Goal: Information Seeking & Learning: Learn about a topic

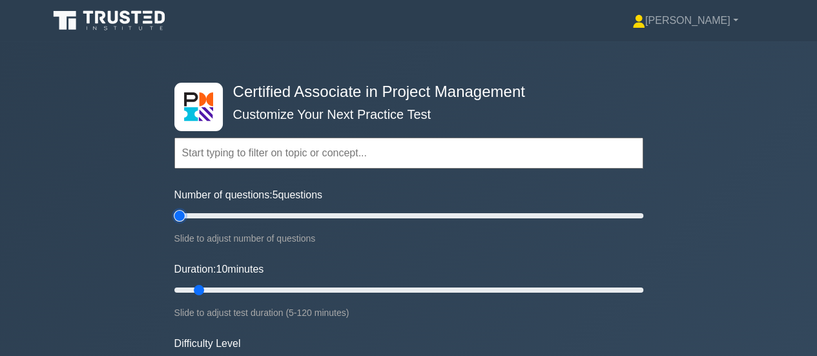
drag, startPoint x: 190, startPoint y: 210, endPoint x: 210, endPoint y: 220, distance: 22.2
type input "5"
click at [174, 210] on input "Number of questions: 5 questions" at bounding box center [408, 215] width 469 height 15
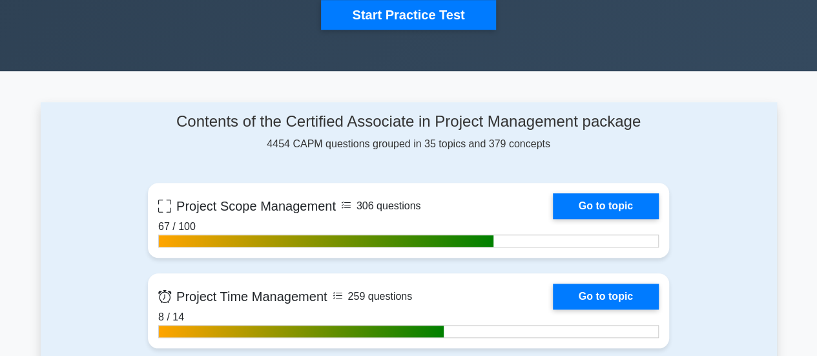
scroll to position [581, 0]
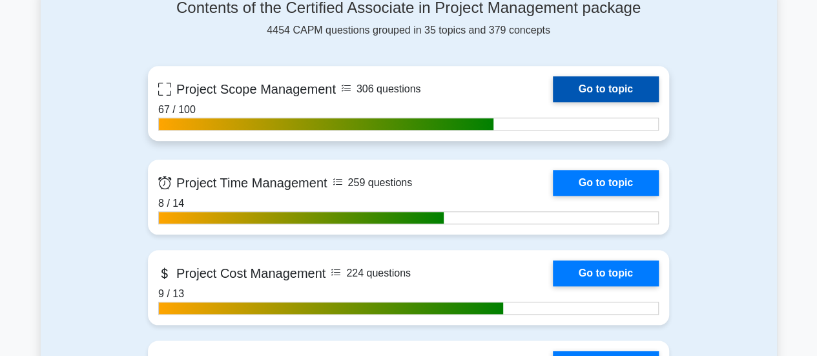
click at [604, 90] on link "Go to topic" at bounding box center [606, 89] width 106 height 26
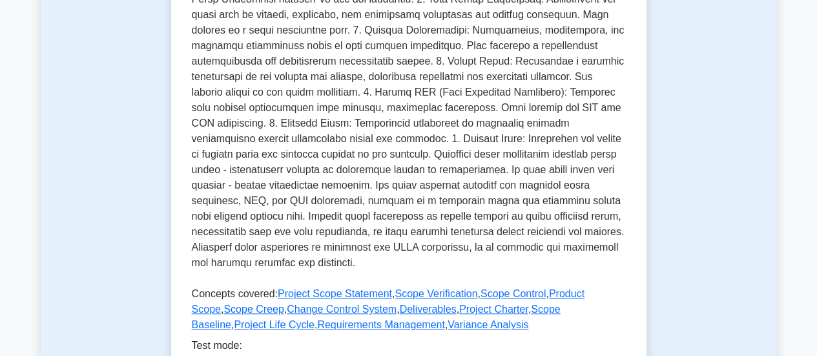
scroll to position [775, 0]
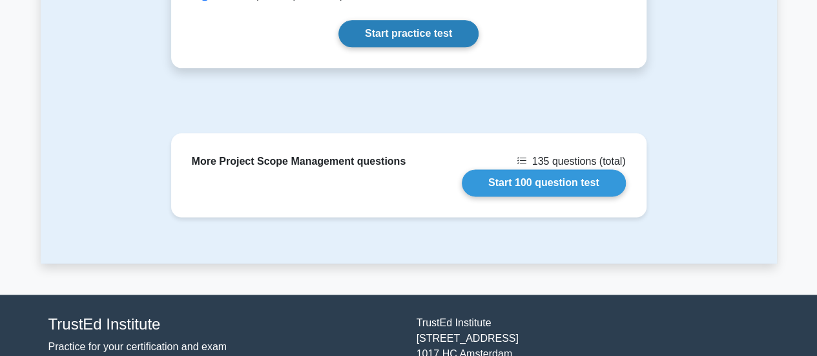
click at [405, 31] on link "Start practice test" at bounding box center [408, 33] width 140 height 27
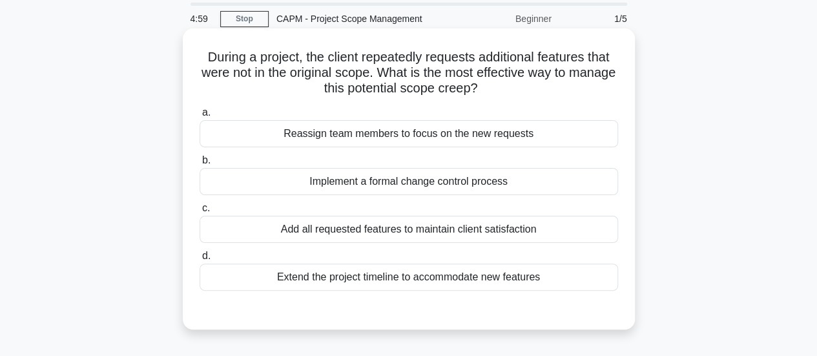
scroll to position [65, 0]
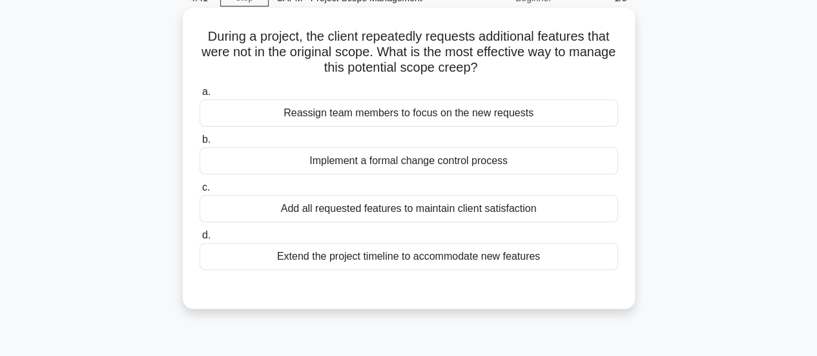
drag, startPoint x: 549, startPoint y: 260, endPoint x: 191, endPoint y: 37, distance: 422.3
click at [191, 37] on div "During a project, the client repeatedly requests additional features that were …" at bounding box center [409, 158] width 442 height 291
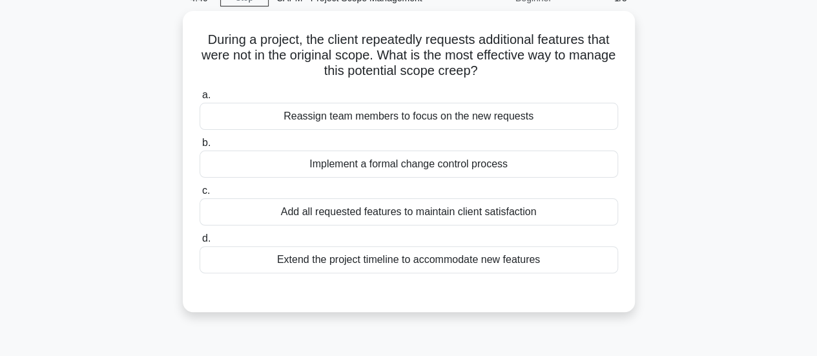
copy div "During a project, the client repeatedly requests additional features that were …"
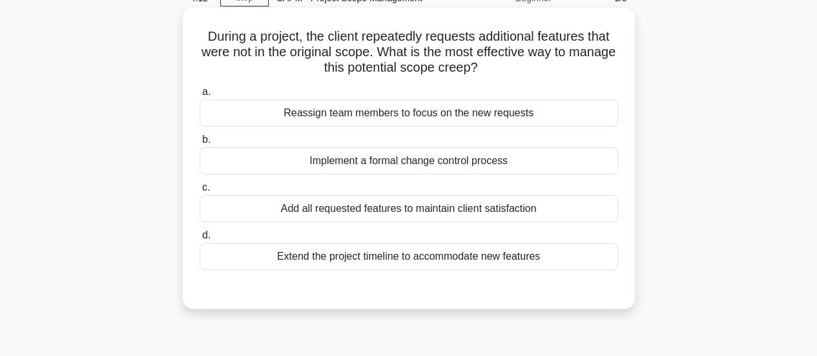
click at [346, 161] on div "Implement a formal change control process" at bounding box center [409, 160] width 418 height 27
click at [200, 144] on input "b. Implement a formal change control process" at bounding box center [200, 140] width 0 height 8
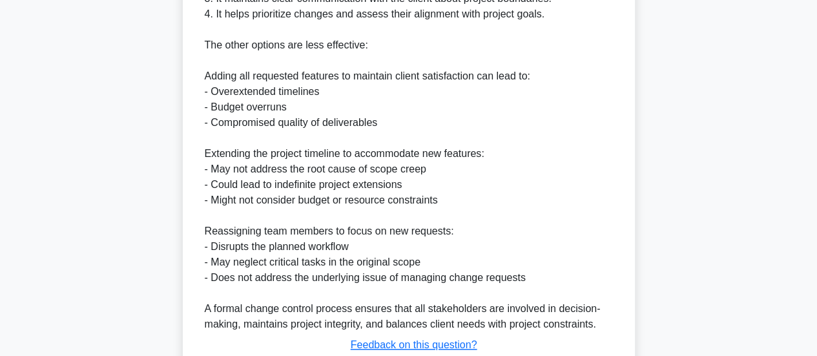
scroll to position [562, 0]
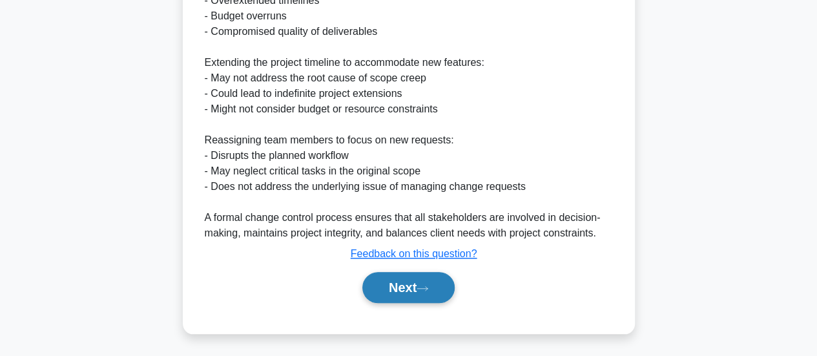
click at [413, 286] on button "Next" at bounding box center [408, 287] width 92 height 31
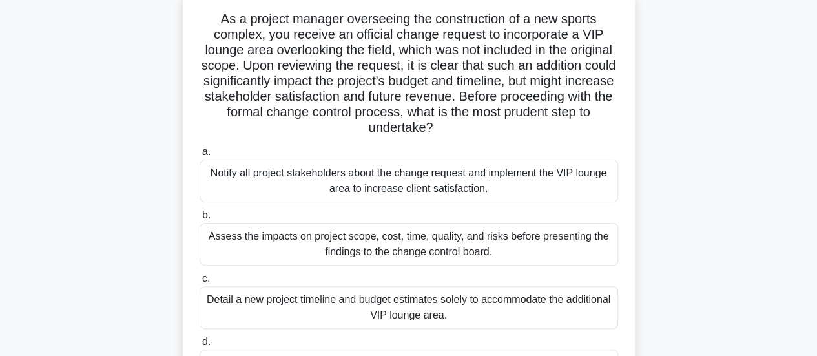
scroll to position [0, 0]
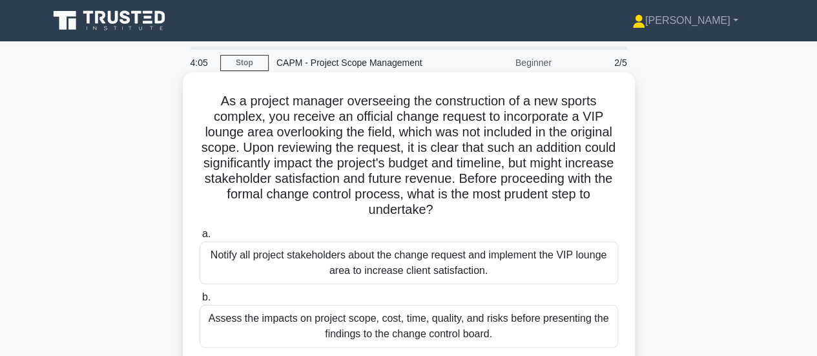
drag, startPoint x: 508, startPoint y: 311, endPoint x: 213, endPoint y: 90, distance: 368.0
click at [213, 90] on div "As a project manager overseeing the construction of a new sports complex, you r…" at bounding box center [409, 292] width 442 height 430
copy div "As a project manager overseeing the construction of a new sports complex, you r…"
click at [371, 323] on div "Assess the impacts on project scope, cost, time, quality, and risks before pres…" at bounding box center [409, 326] width 418 height 43
click at [200, 302] on input "b. Assess the impacts on project scope, cost, time, quality, and risks before p…" at bounding box center [200, 297] width 0 height 8
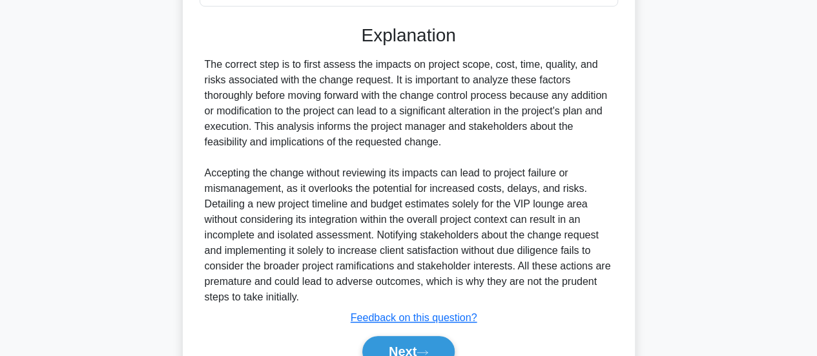
scroll to position [531, 0]
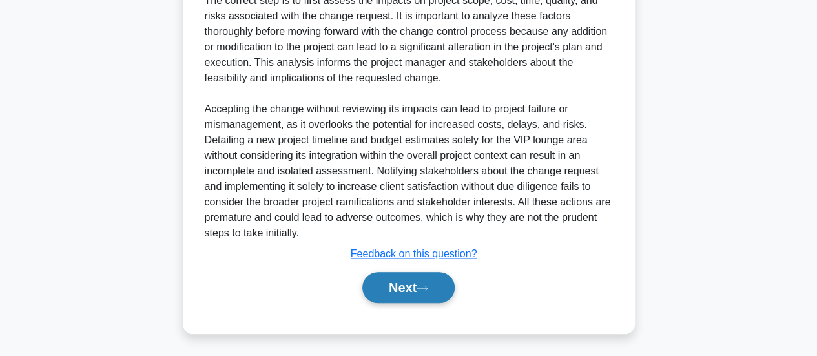
click at [408, 286] on button "Next" at bounding box center [408, 287] width 92 height 31
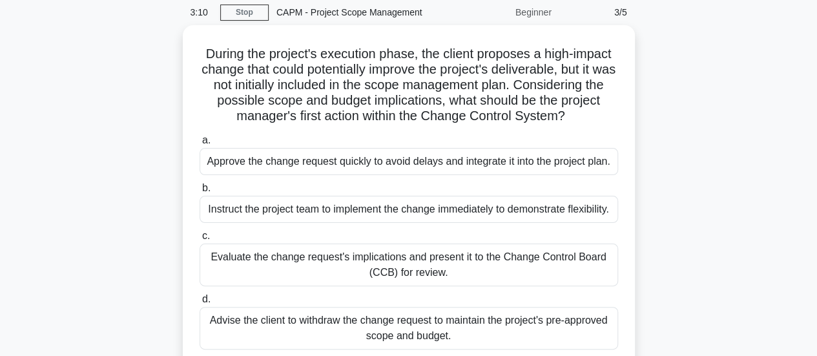
scroll to position [0, 0]
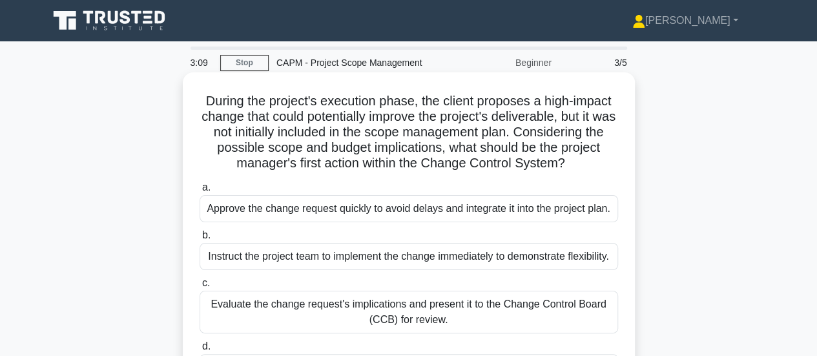
drag, startPoint x: 475, startPoint y: 258, endPoint x: 190, endPoint y: 90, distance: 329.7
click at [190, 90] on div "During the project's execution phase, the client proposes a high-impact change …" at bounding box center [409, 253] width 442 height 353
copy div "During the project's execution phase, the client proposes a high-impact change …"
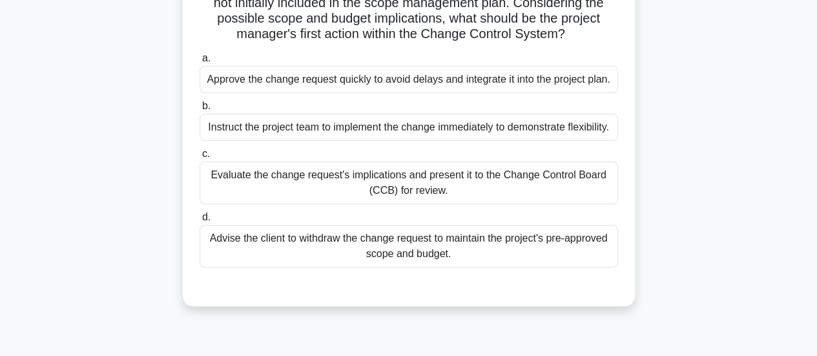
click at [409, 192] on div "Evaluate the change request's implications and present it to the Change Control…" at bounding box center [409, 182] width 418 height 43
click at [200, 158] on input "c. Evaluate the change request's implications and present it to the Change Cont…" at bounding box center [200, 154] width 0 height 8
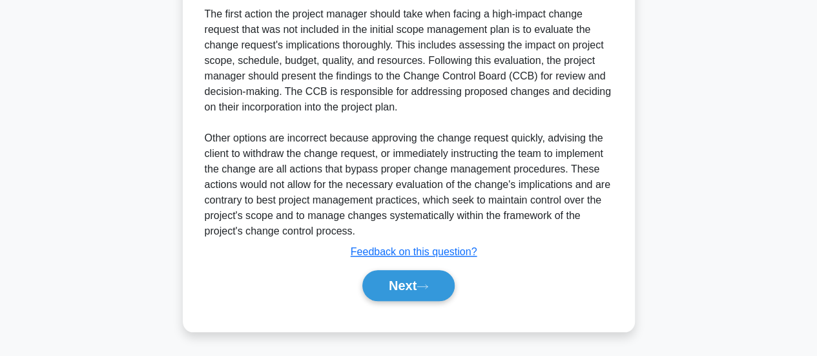
scroll to position [452, 0]
click at [404, 294] on button "Next" at bounding box center [408, 285] width 92 height 31
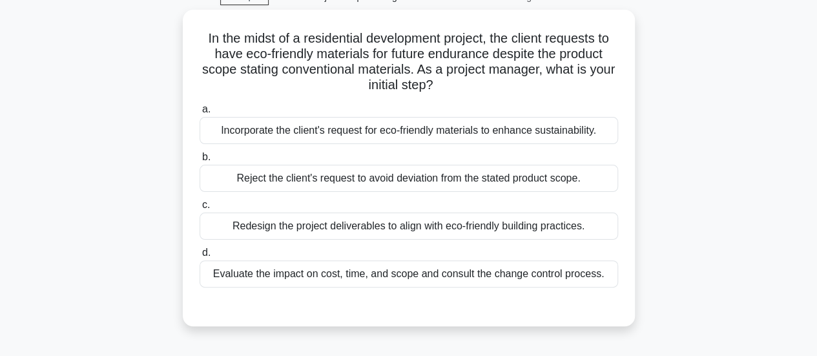
scroll to position [63, 0]
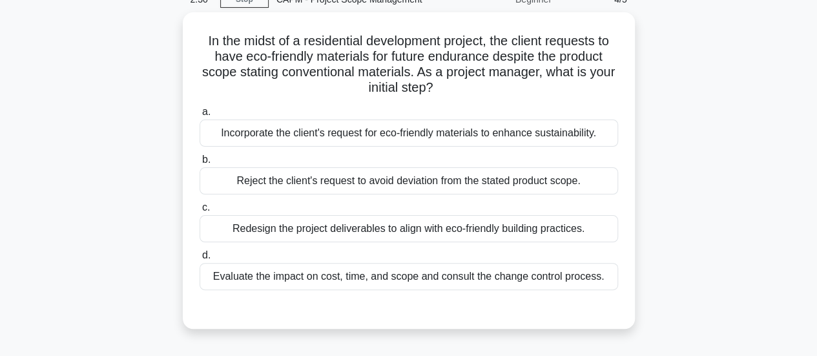
drag, startPoint x: 621, startPoint y: 254, endPoint x: 181, endPoint y: 21, distance: 498.2
click at [181, 21] on div "In the midst of a residential development project, the client requests to have …" at bounding box center [409, 178] width 736 height 332
copy div "In the midst of a residential development project, the client requests to have …"
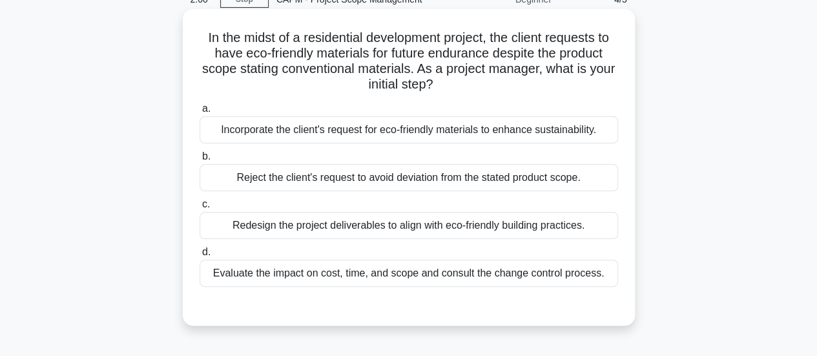
click at [395, 271] on div "Evaluate the impact on cost, time, and scope and consult the change control pro…" at bounding box center [409, 273] width 418 height 27
click at [200, 256] on input "d. Evaluate the impact on cost, time, and scope and consult the change control …" at bounding box center [200, 252] width 0 height 8
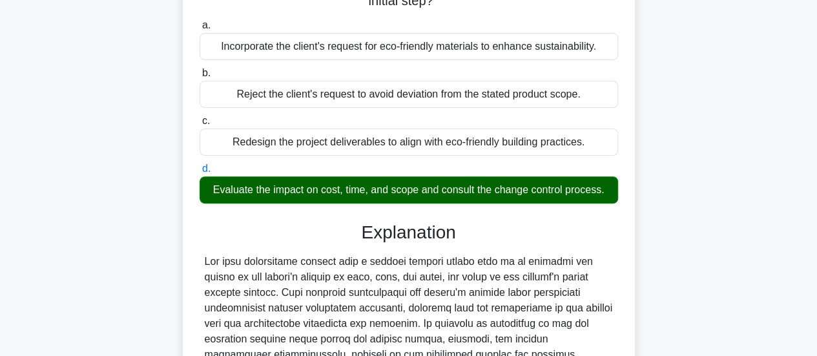
scroll to position [392, 0]
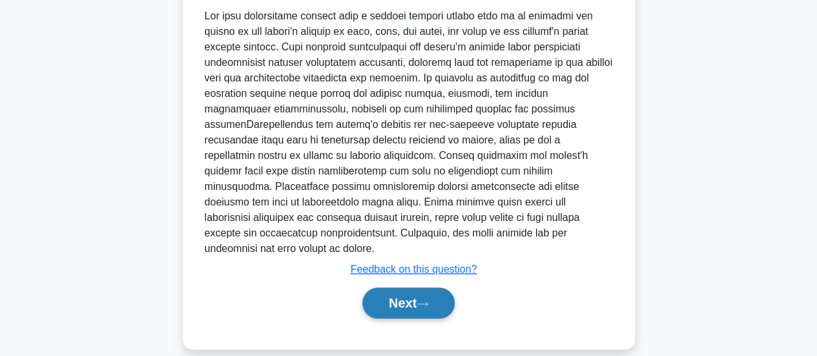
click at [421, 287] on button "Next" at bounding box center [408, 302] width 92 height 31
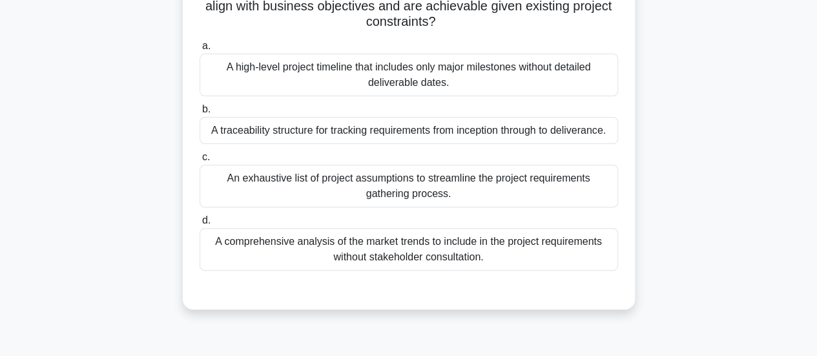
scroll to position [0, 0]
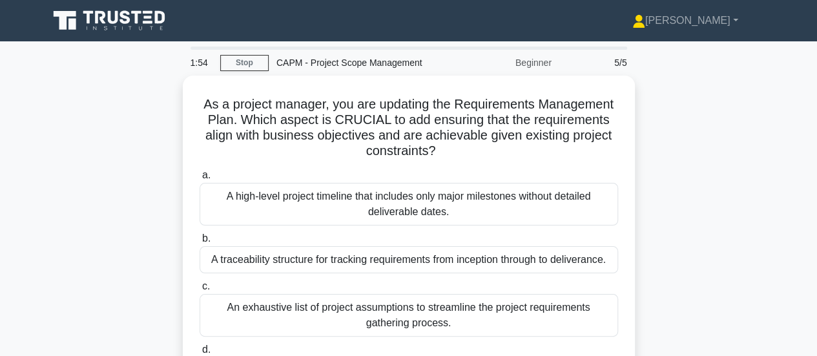
drag, startPoint x: 500, startPoint y: 234, endPoint x: 205, endPoint y: 65, distance: 339.6
copy div "54 Stop CAPM - Project Scope Management Beginner 5/5 As a project manager, you …"
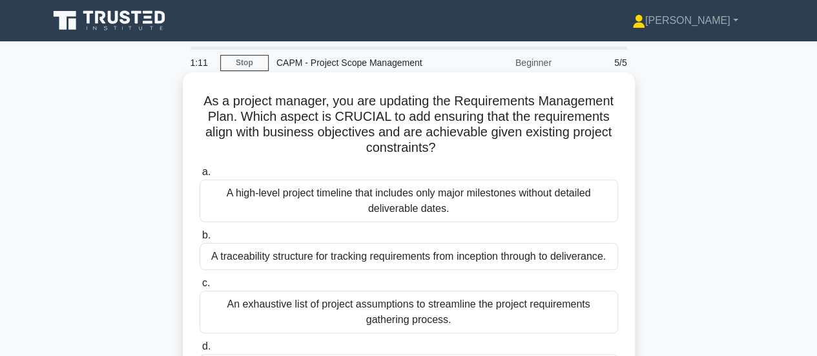
click at [363, 254] on div "A traceability structure for tracking requirements from inception through to de…" at bounding box center [409, 256] width 418 height 27
click at [200, 240] on input "b. A traceability structure for tracking requirements from inception through to…" at bounding box center [200, 235] width 0 height 8
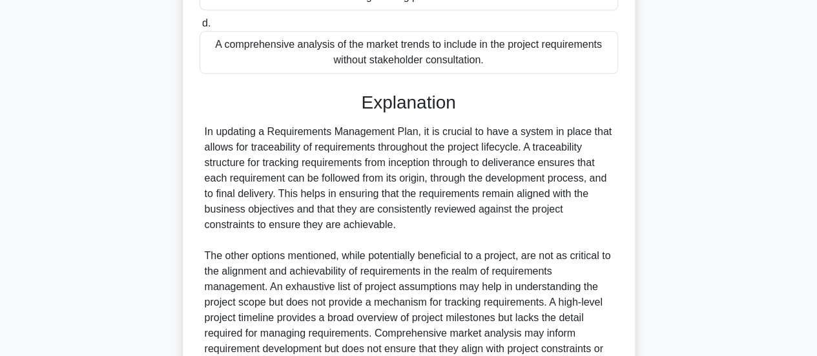
scroll to position [485, 0]
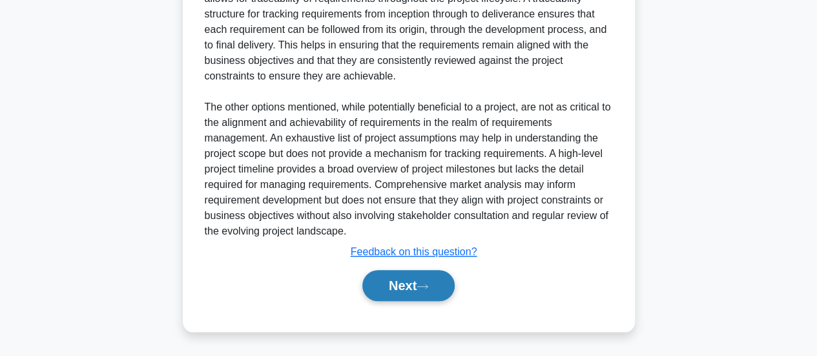
click at [402, 282] on button "Next" at bounding box center [408, 285] width 92 height 31
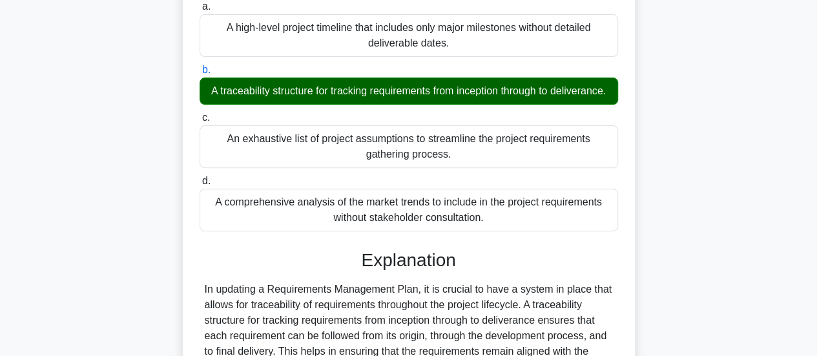
scroll to position [162, 0]
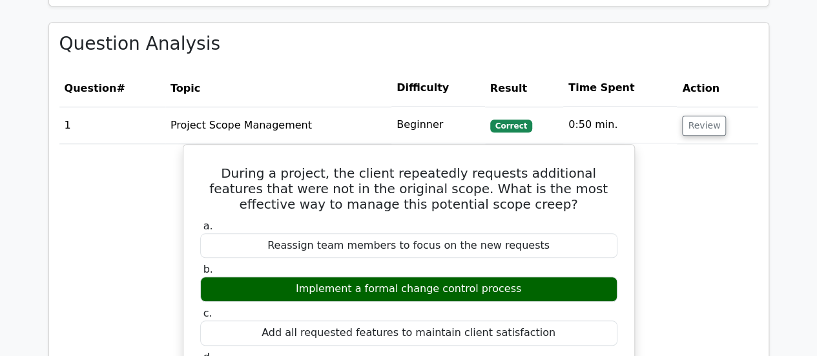
scroll to position [581, 0]
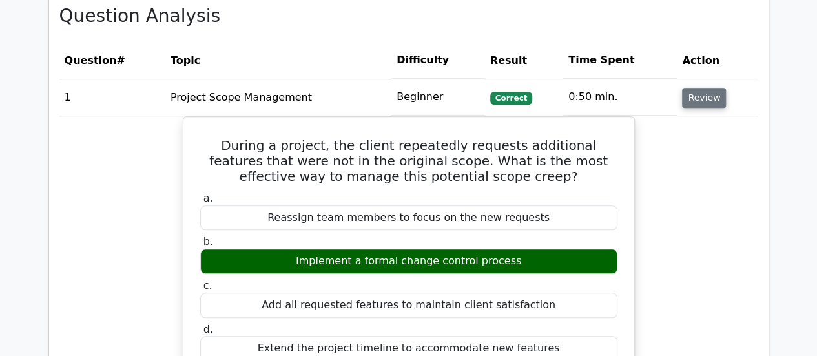
click at [700, 100] on button "Review" at bounding box center [704, 98] width 44 height 20
